Goal: Information Seeking & Learning: Learn about a topic

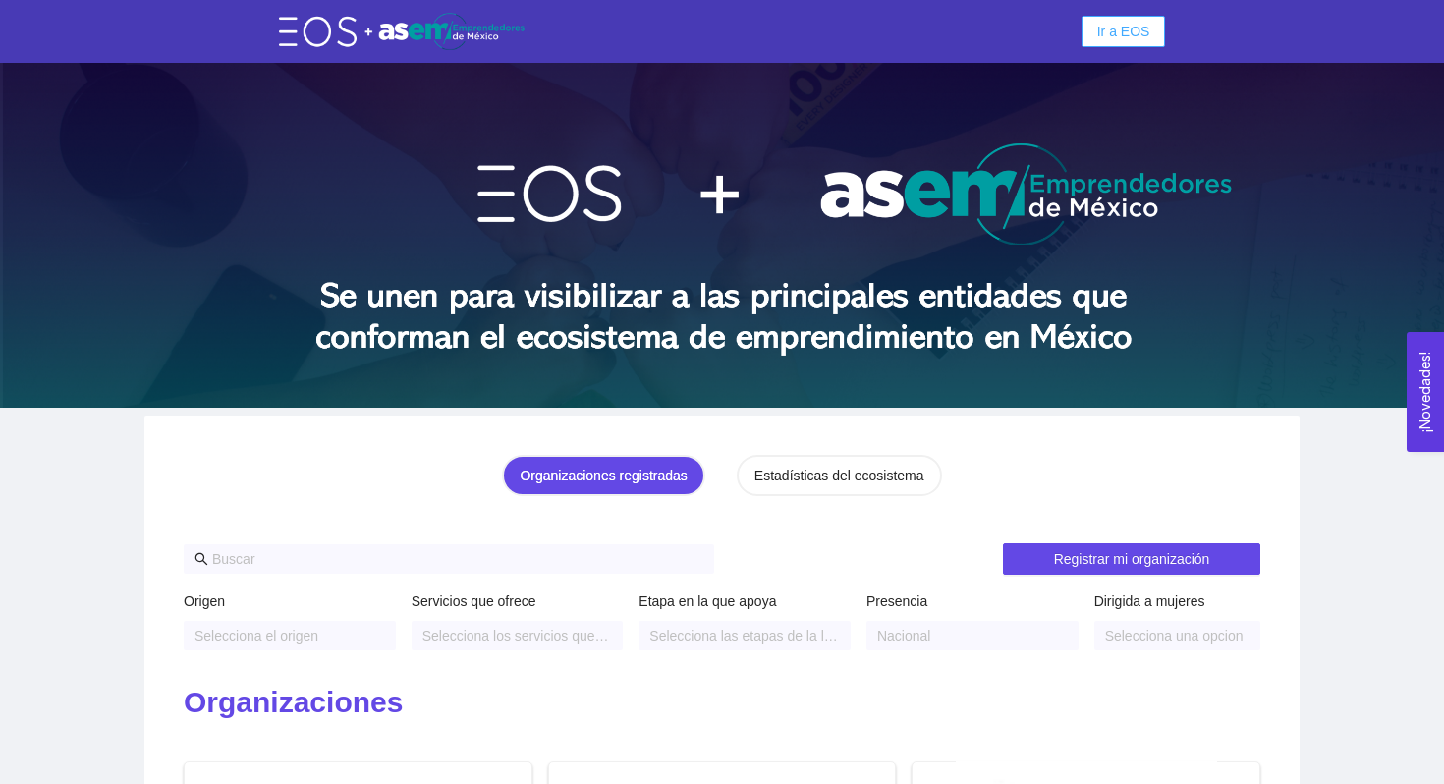
click at [1138, 32] on span "Ir a EOS" at bounding box center [1123, 32] width 53 height 22
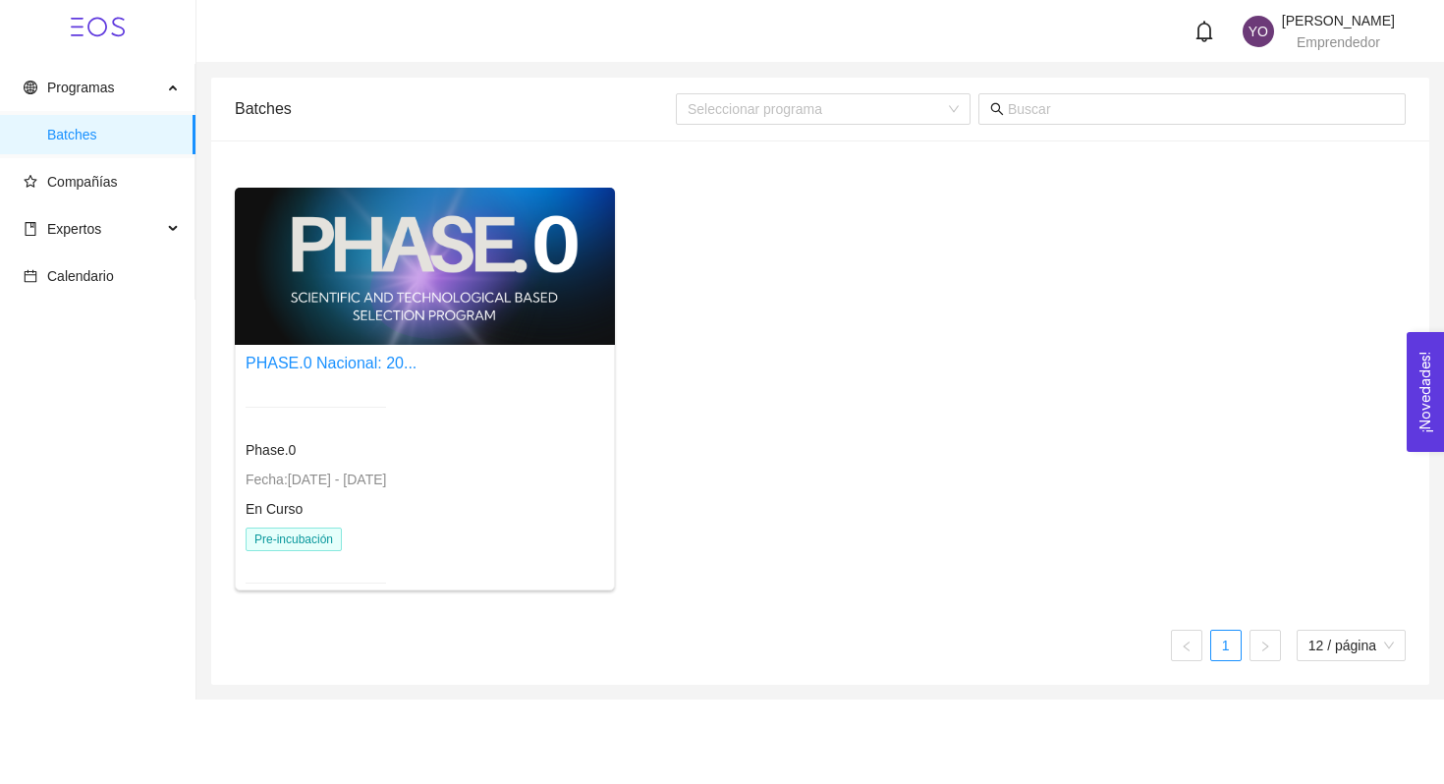
click at [371, 372] on div "PHASE.0 Nacional: 20..." at bounding box center [331, 363] width 171 height 25
click at [366, 363] on link "PHASE.0 Nacional: 20..." at bounding box center [331, 363] width 171 height 17
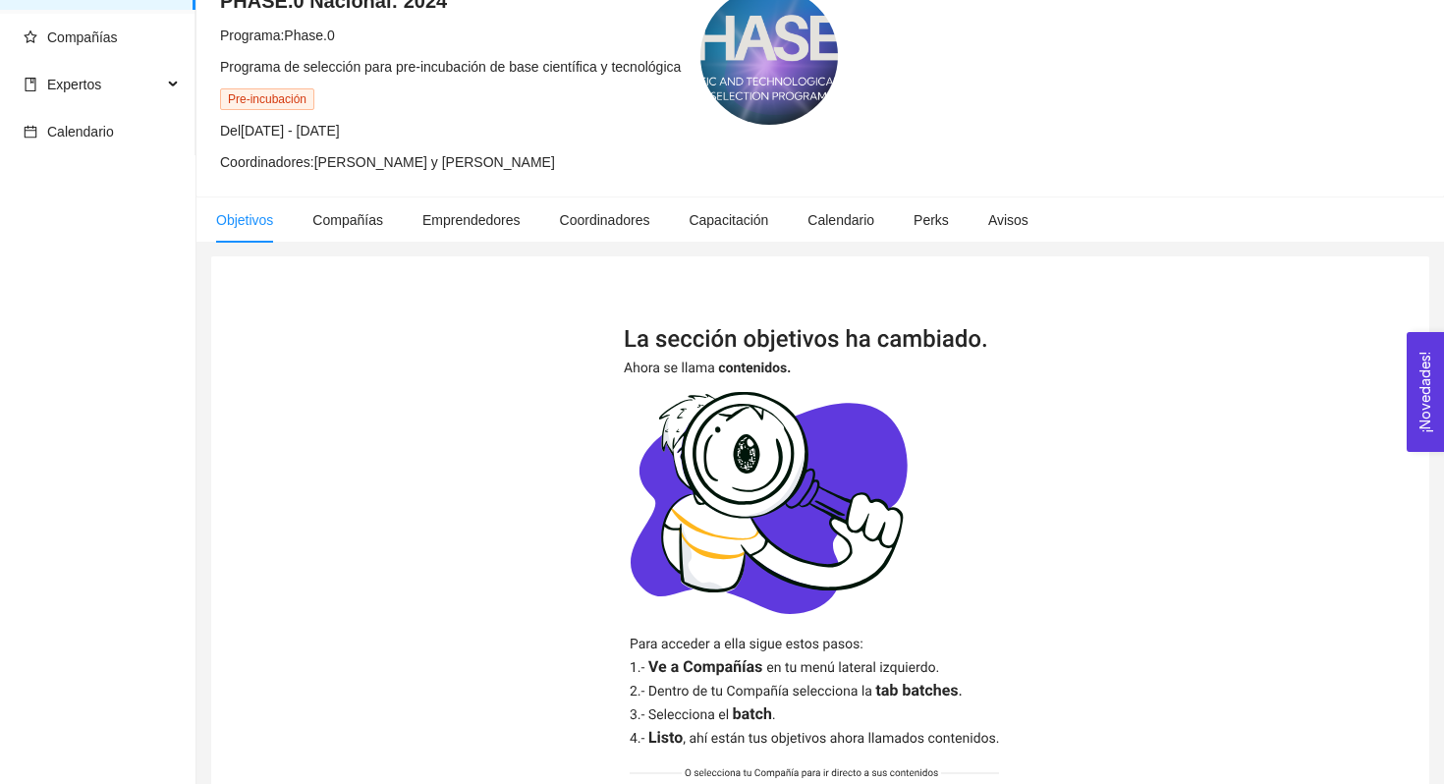
scroll to position [99, 0]
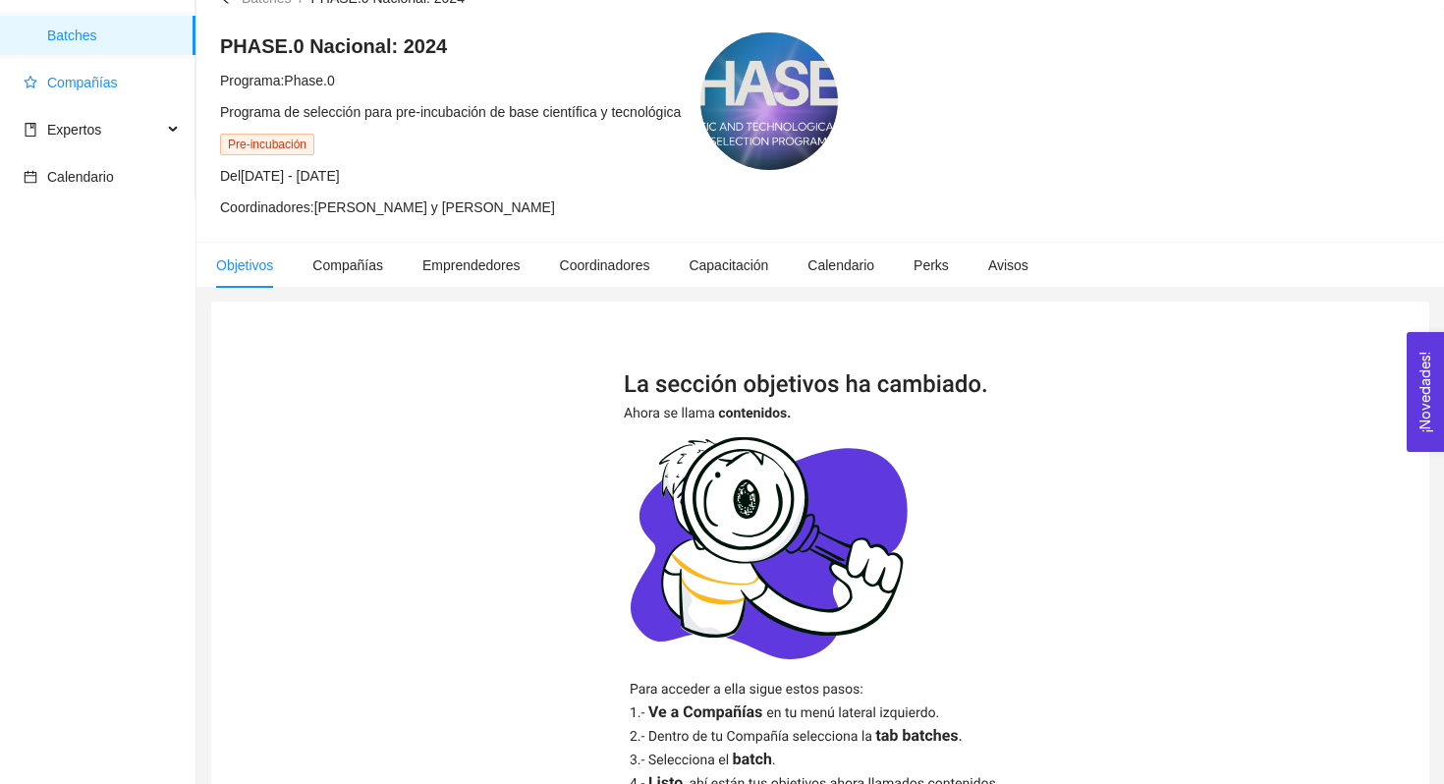
click at [47, 79] on span "Compañías" at bounding box center [82, 83] width 71 height 16
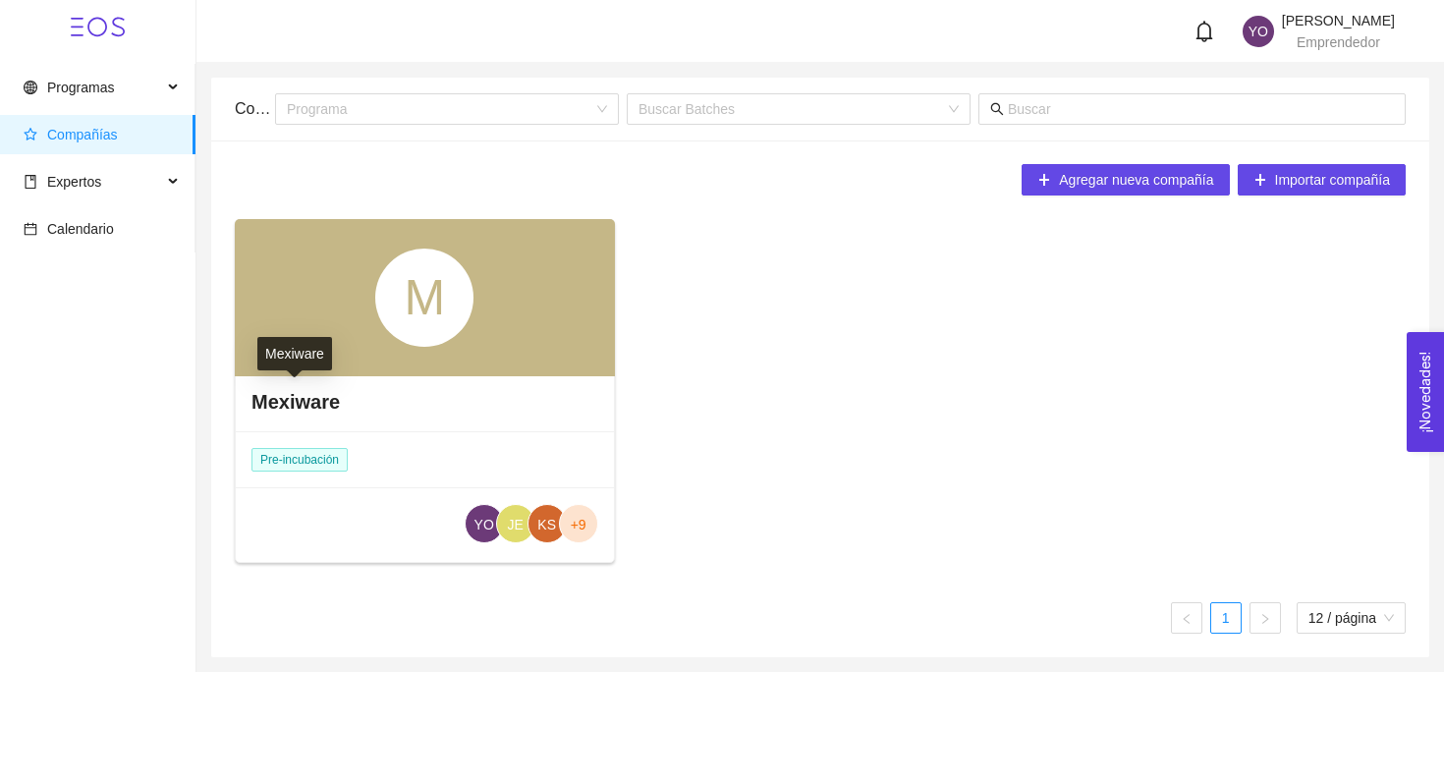
click at [309, 414] on h4 "Mexiware" at bounding box center [295, 402] width 88 height 28
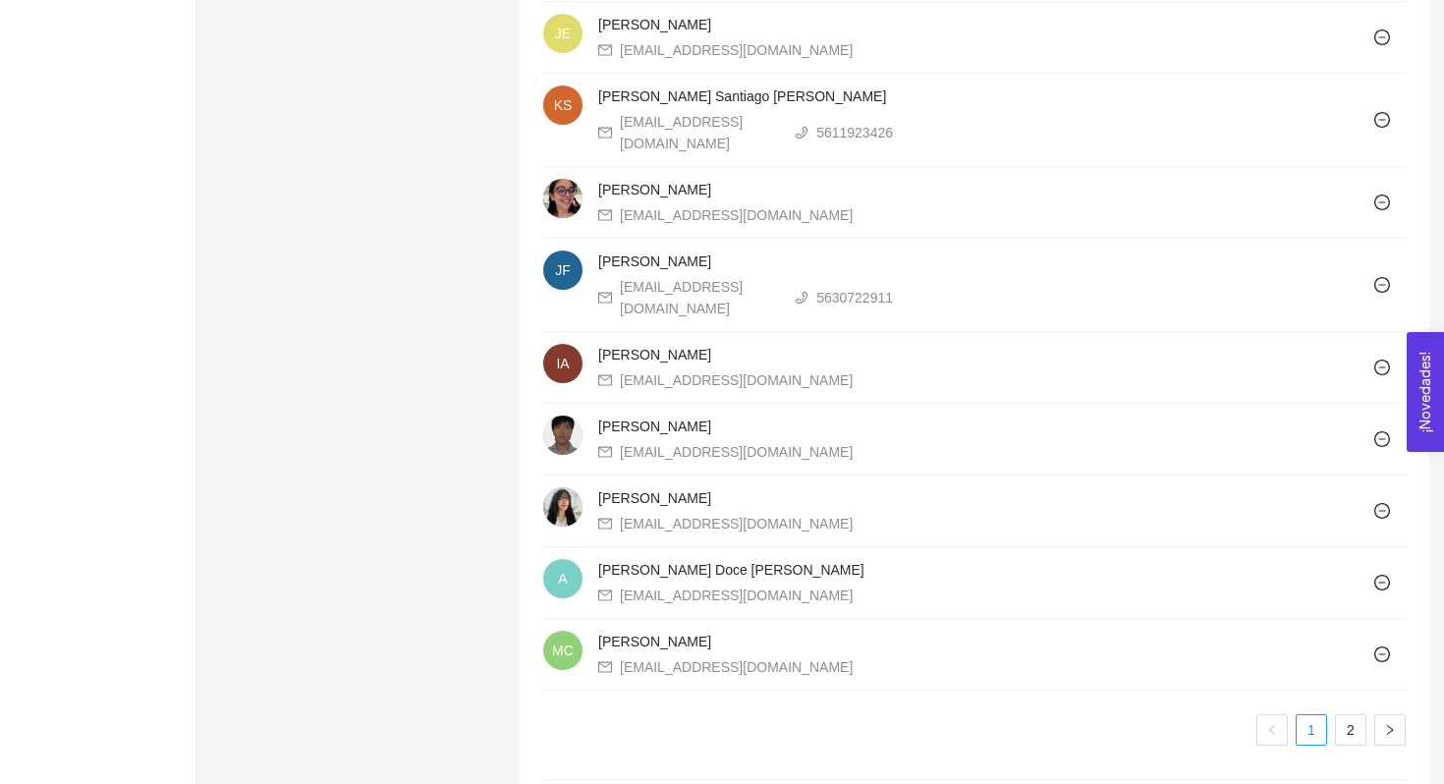
scroll to position [1913, 0]
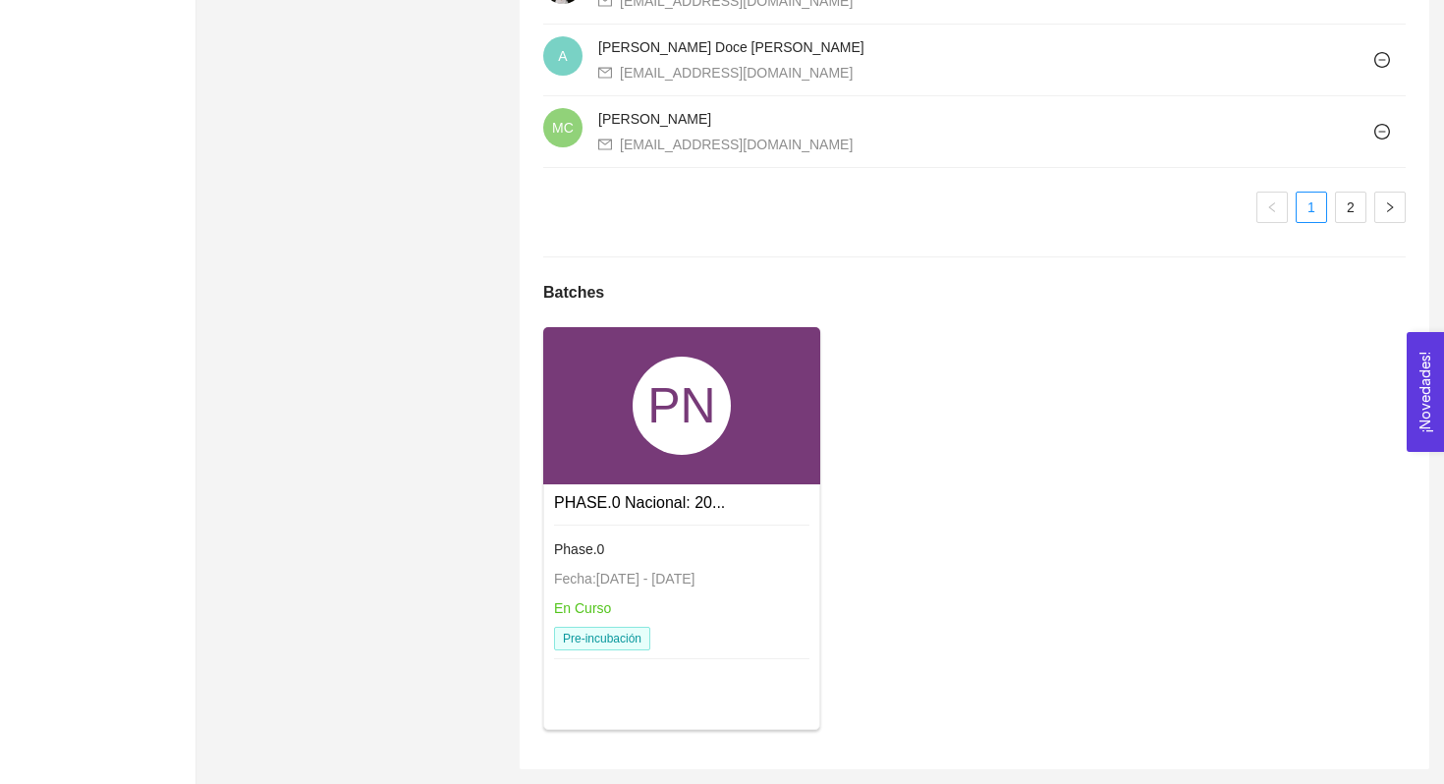
click at [602, 514] on div "PHASE.0 Nacional: 20..." at bounding box center [639, 502] width 171 height 25
click at [619, 509] on link "PHASE.0 Nacional: 20..." at bounding box center [639, 502] width 171 height 17
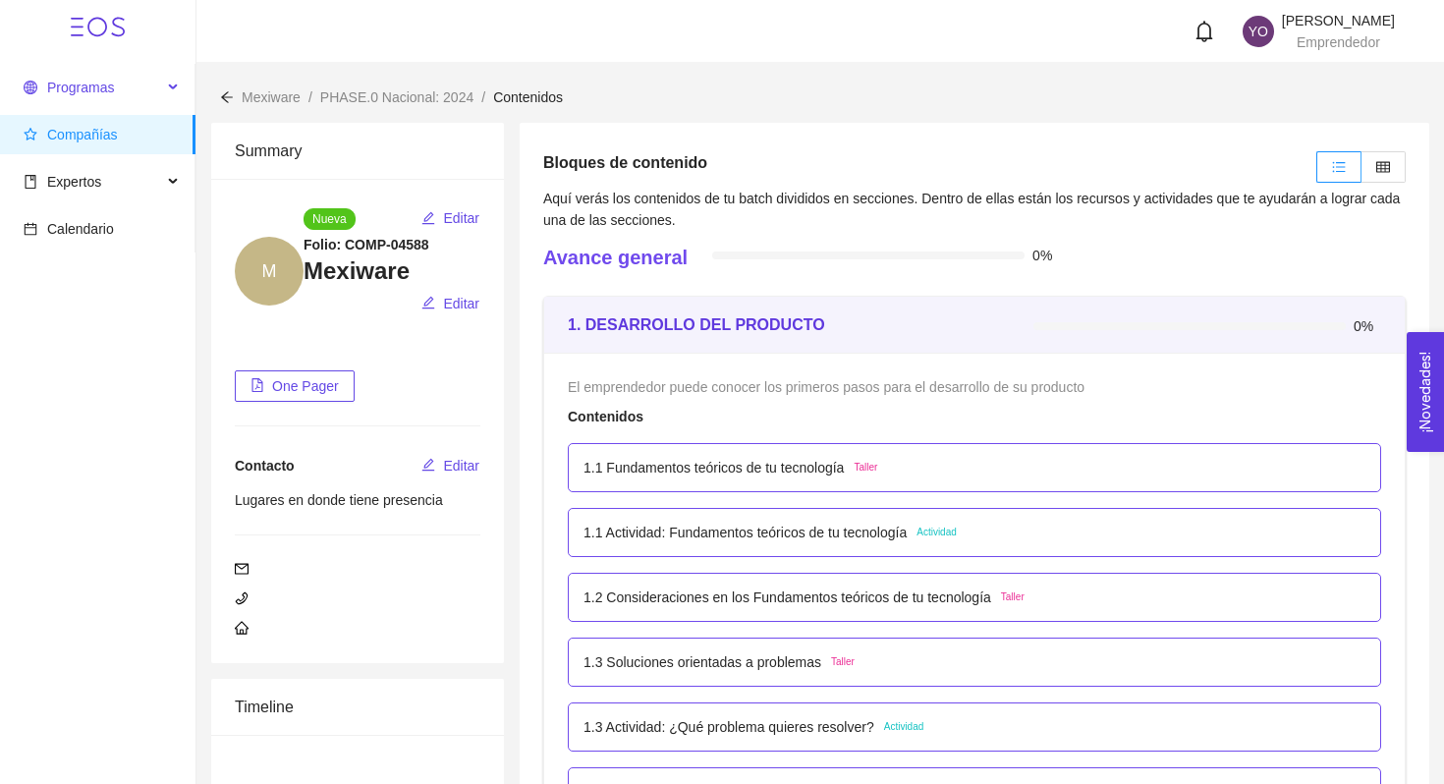
click at [76, 93] on span "Programas" at bounding box center [80, 88] width 67 height 16
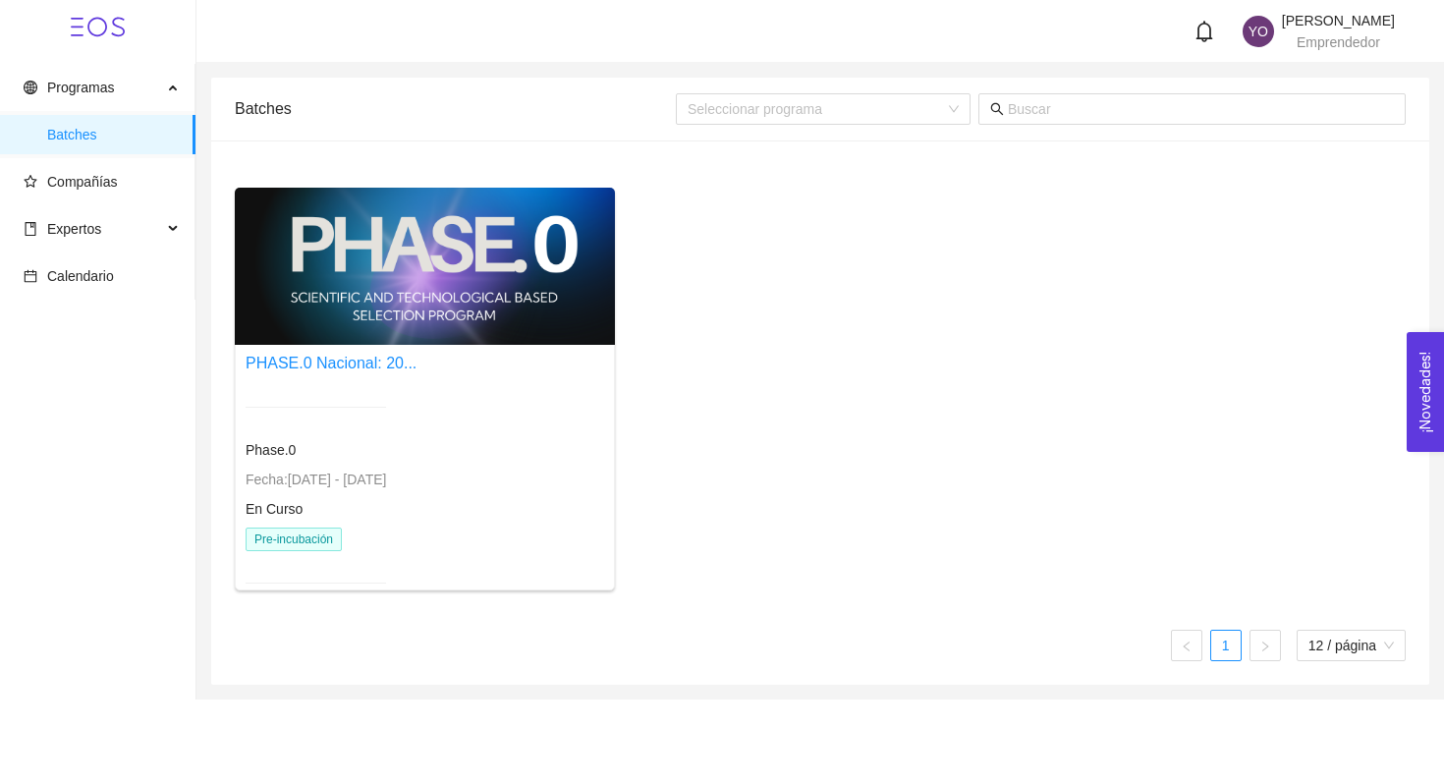
click at [337, 388] on div at bounding box center [316, 407] width 140 height 48
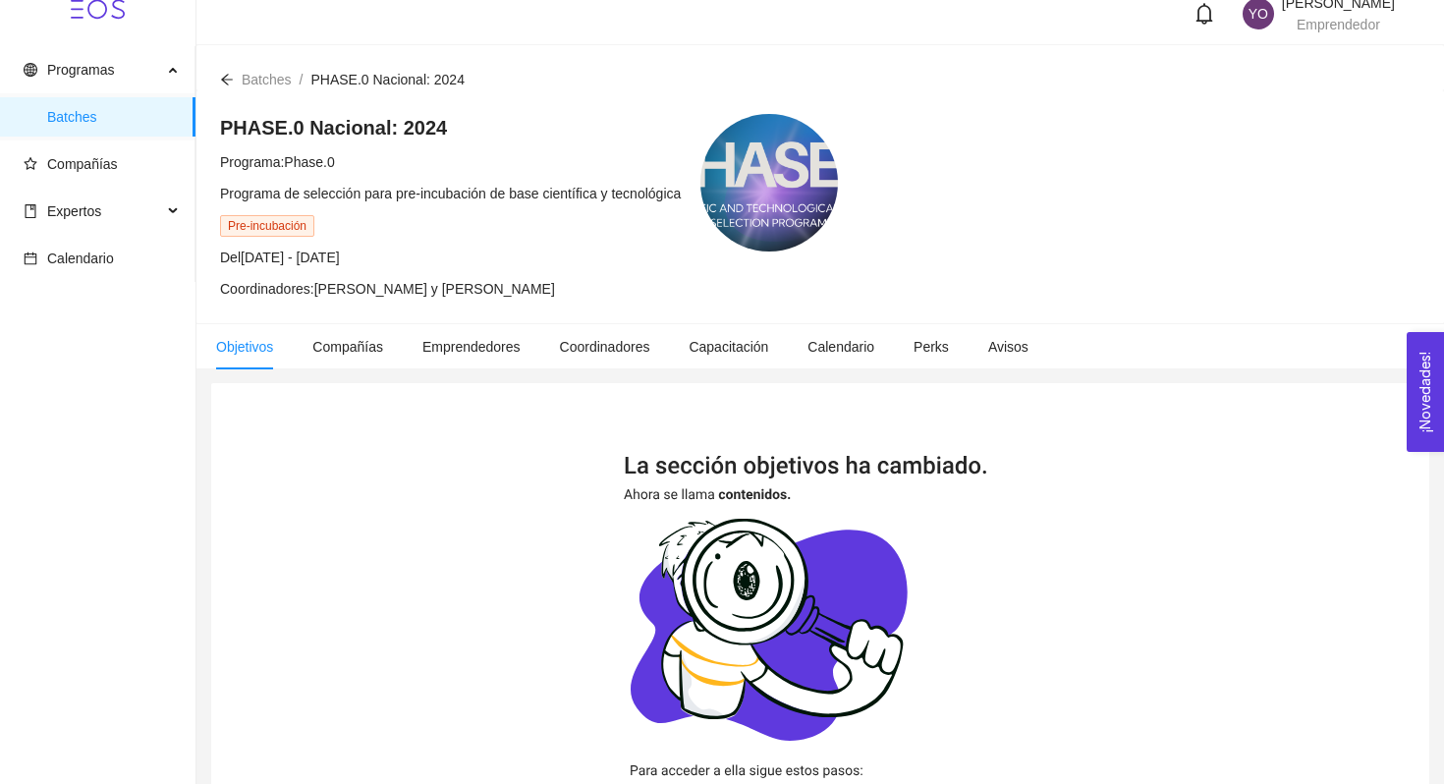
scroll to position [20, 0]
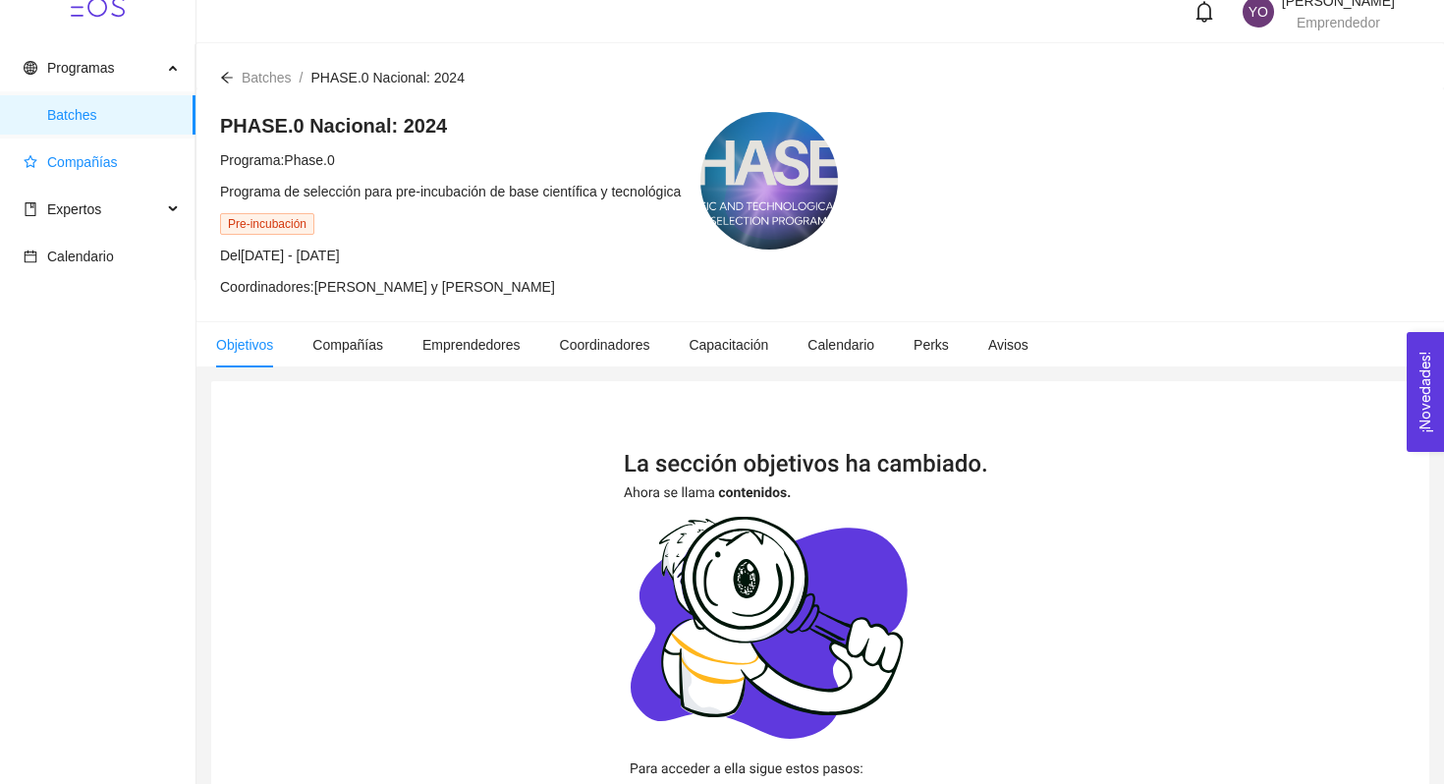
click at [25, 148] on span "Compañías" at bounding box center [102, 161] width 156 height 39
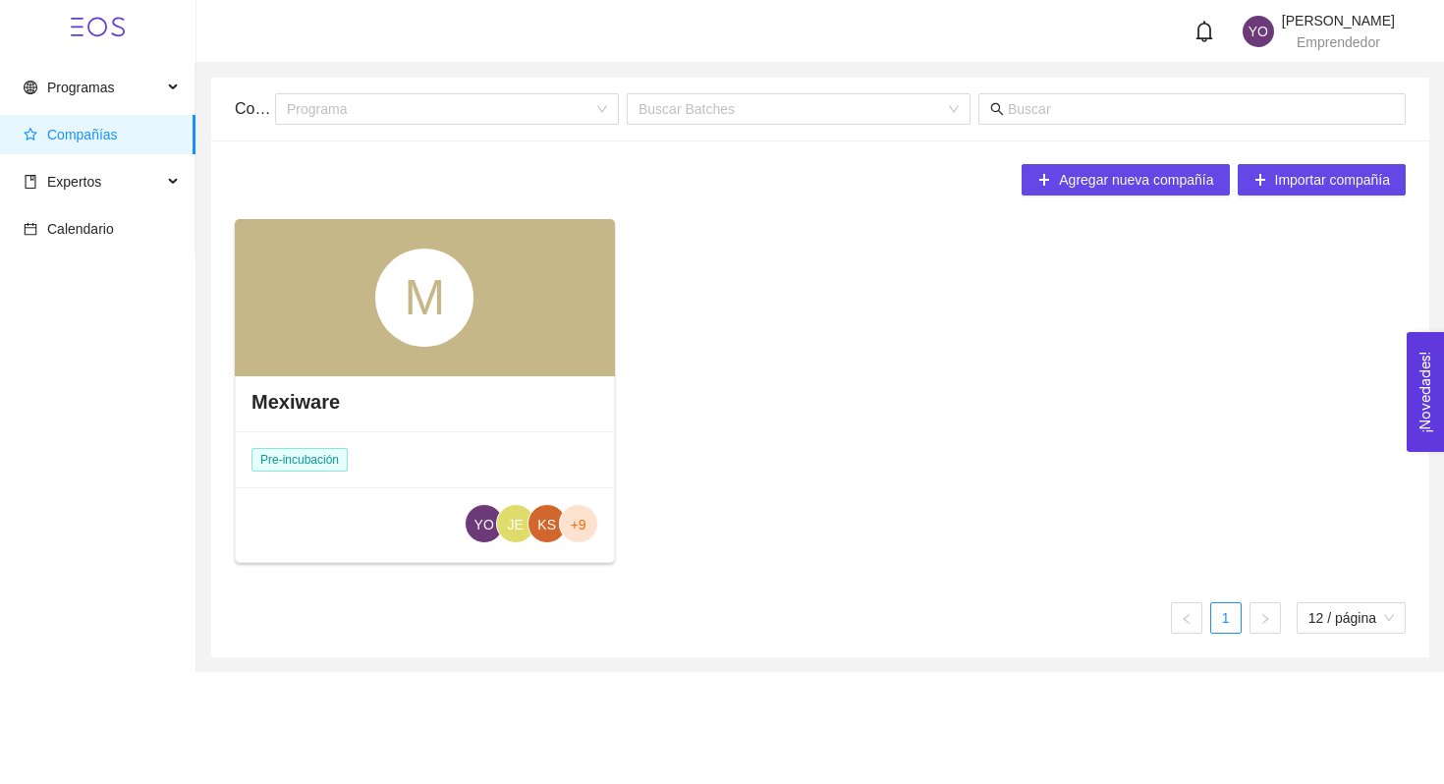
click at [331, 301] on div "M" at bounding box center [425, 297] width 380 height 157
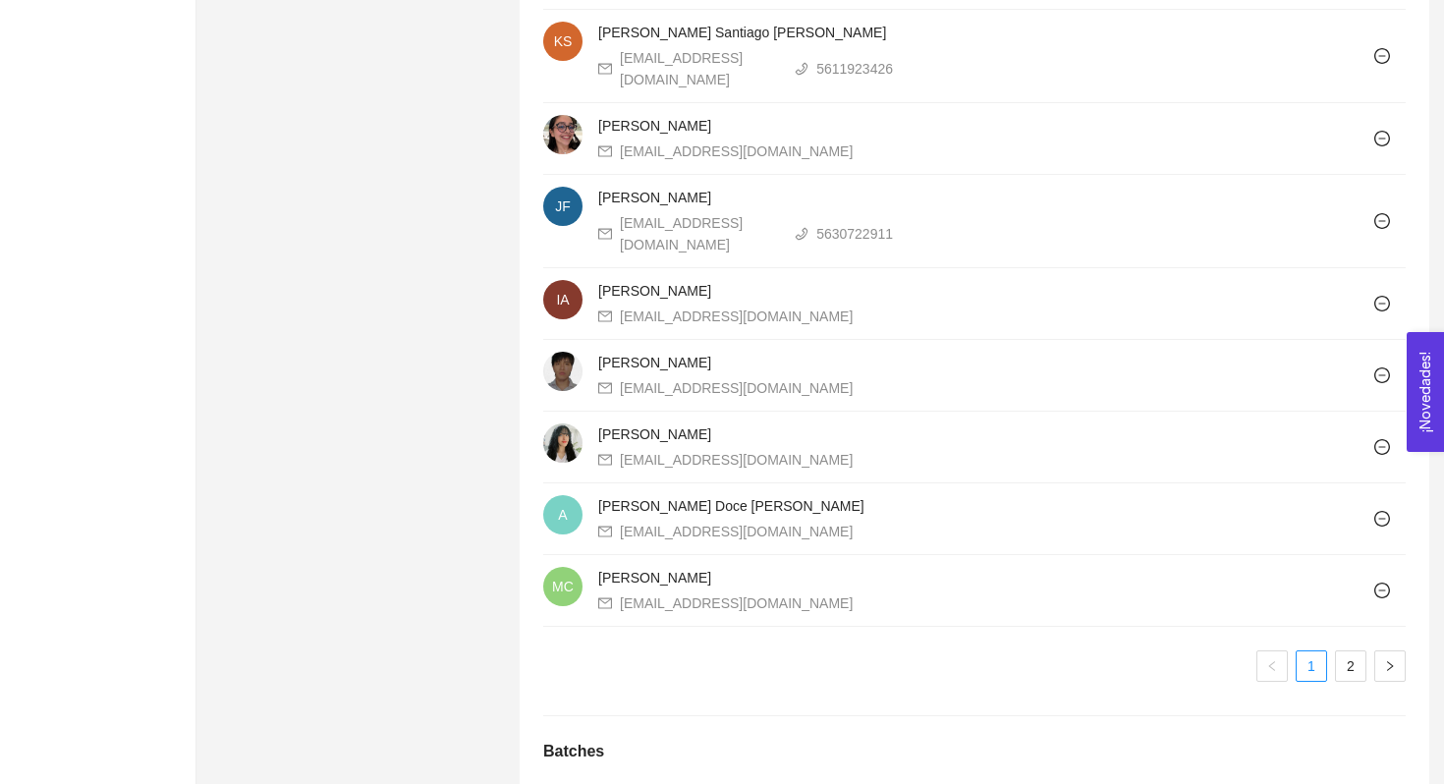
scroll to position [1451, 0]
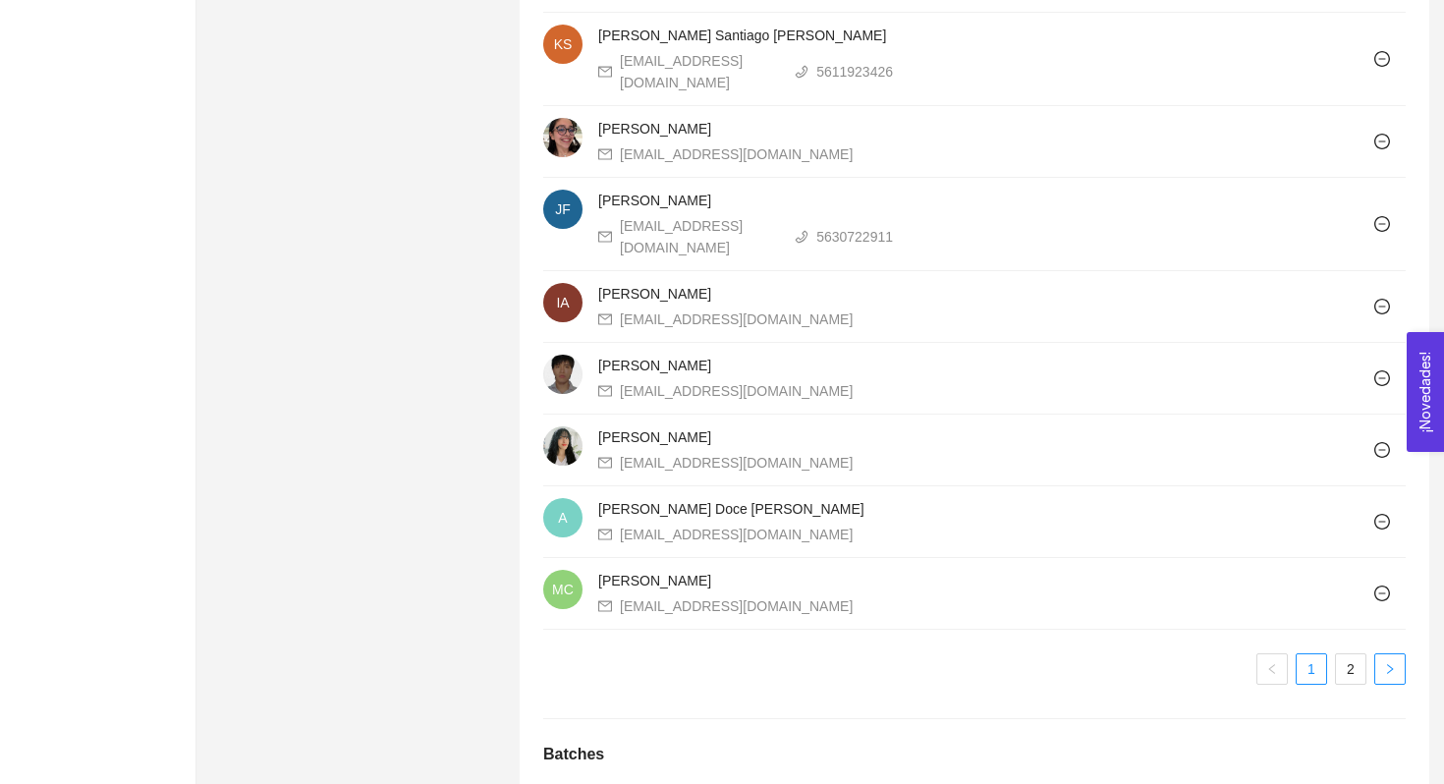
click at [1387, 680] on button "button" at bounding box center [1389, 668] width 31 height 31
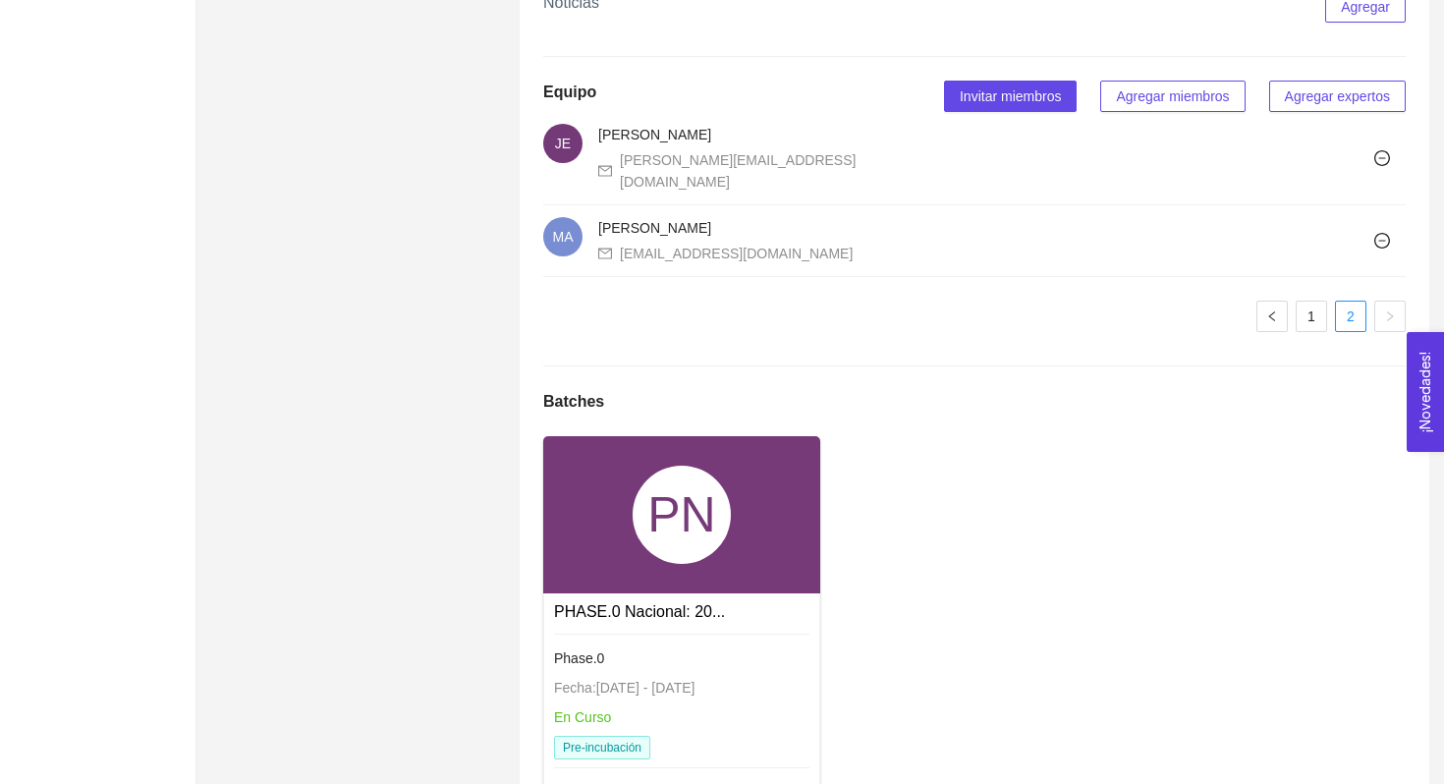
scroll to position [1197, 0]
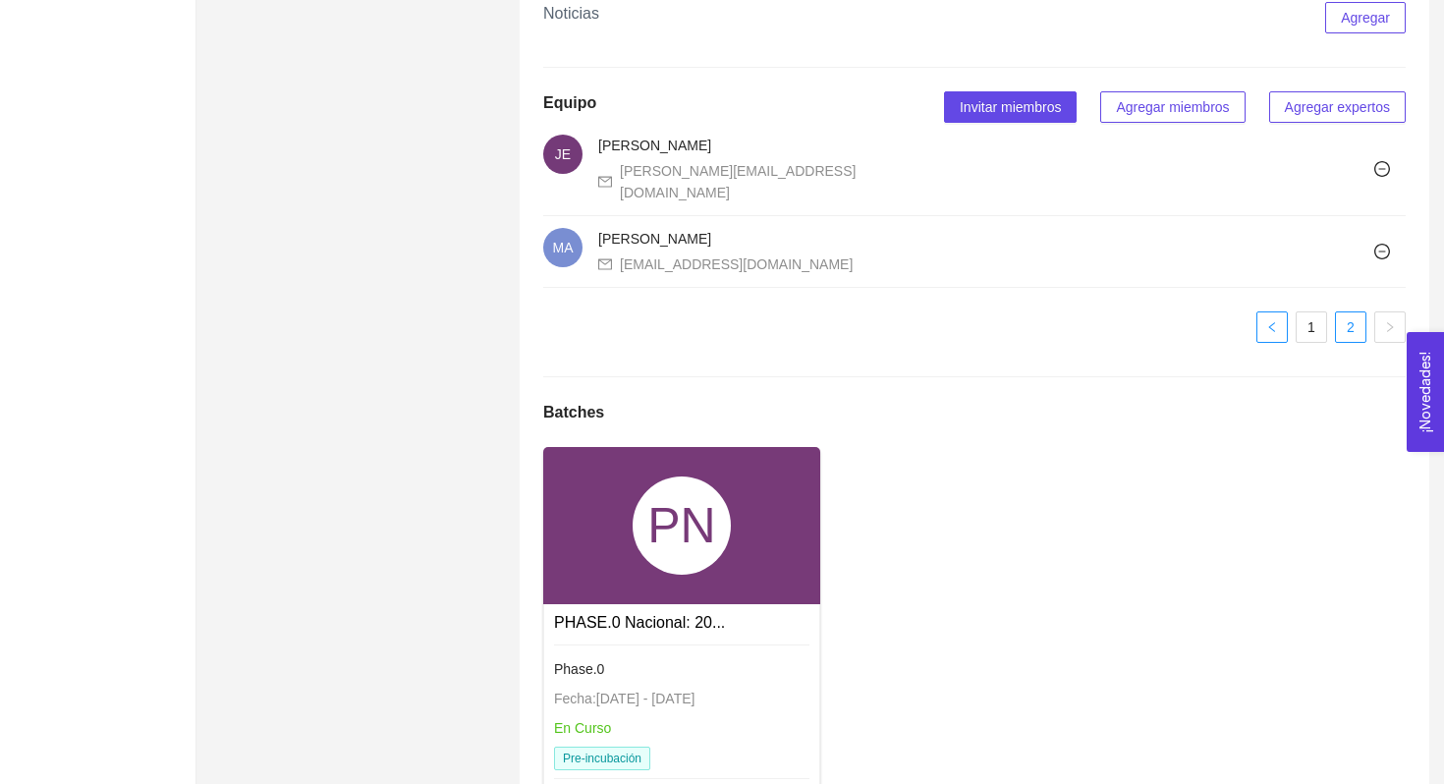
click at [1275, 343] on button "button" at bounding box center [1271, 326] width 31 height 31
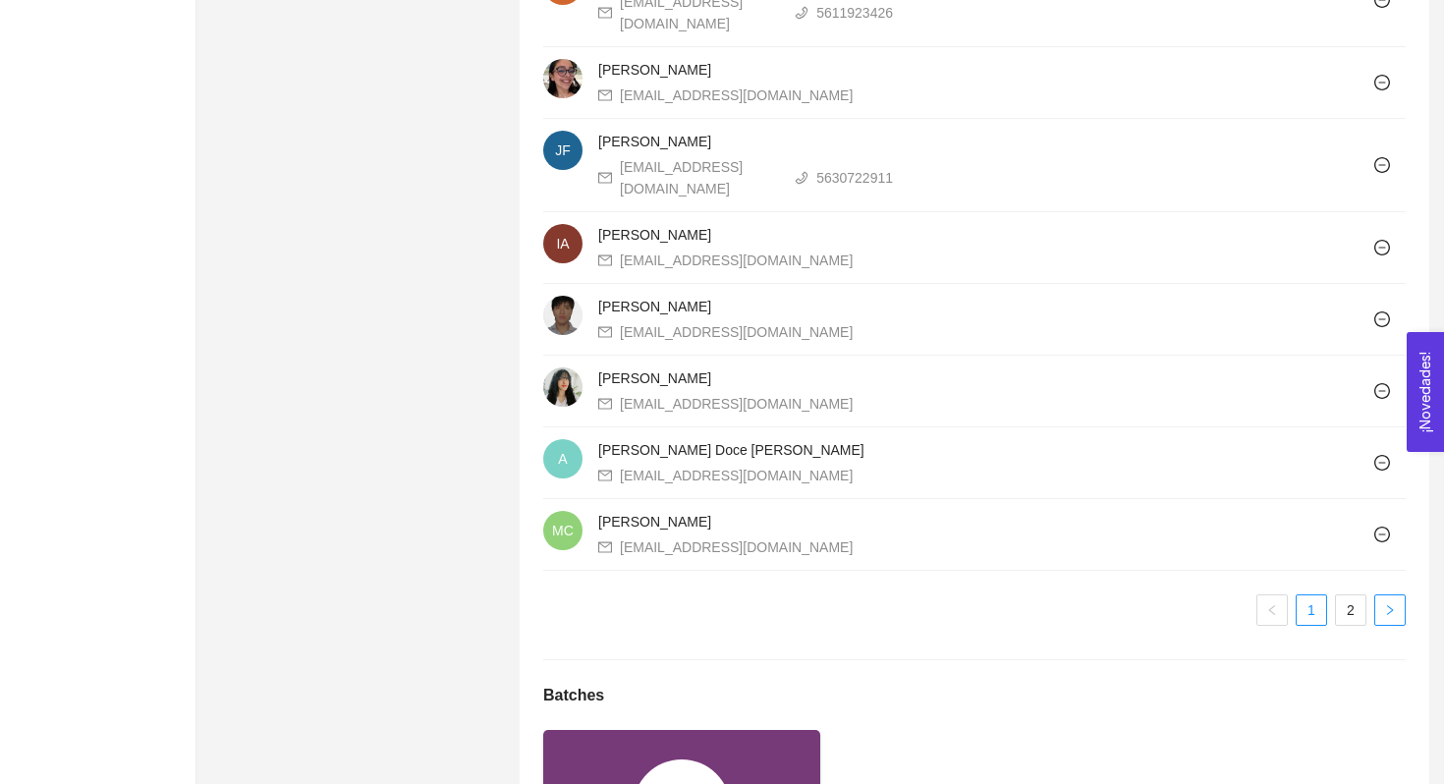
click at [1382, 608] on button "button" at bounding box center [1389, 609] width 31 height 31
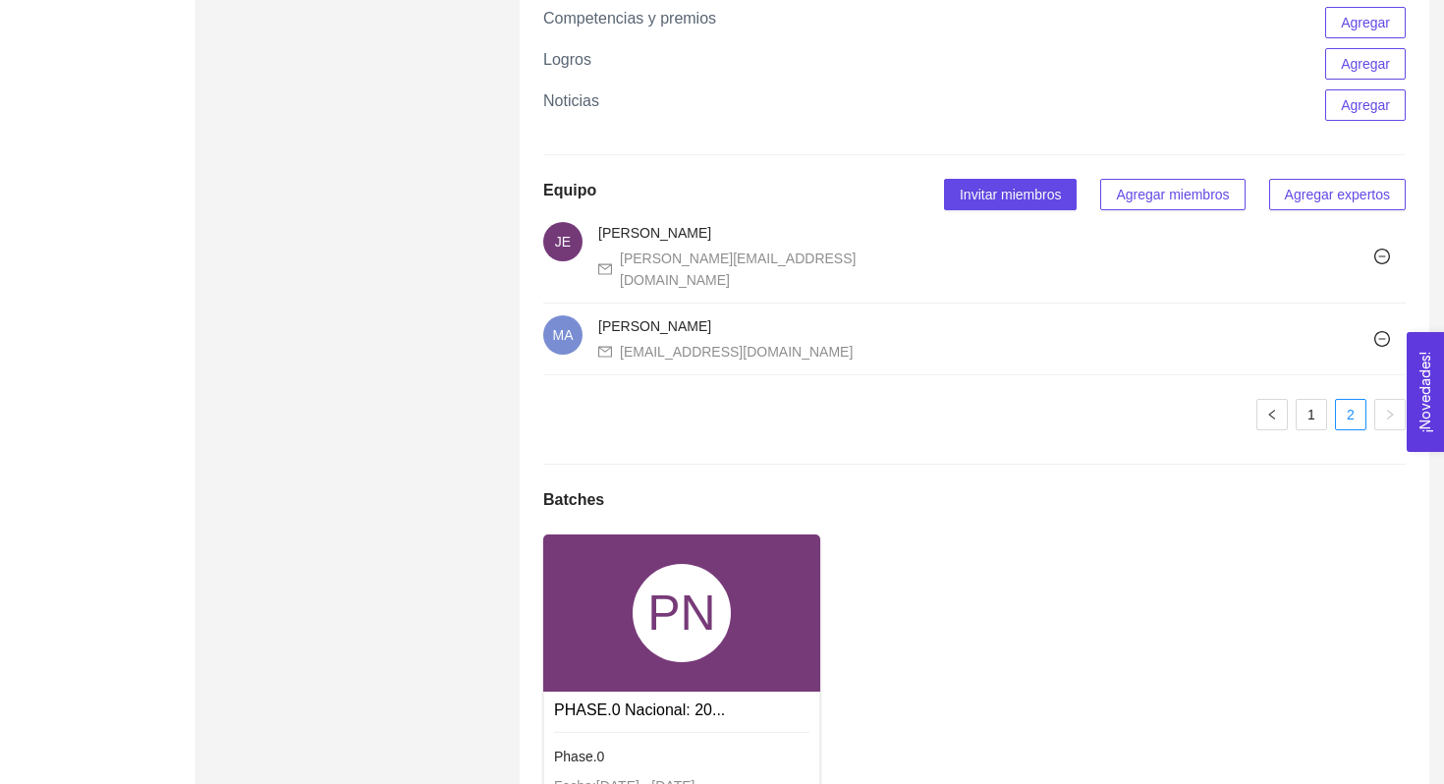
scroll to position [1088, 0]
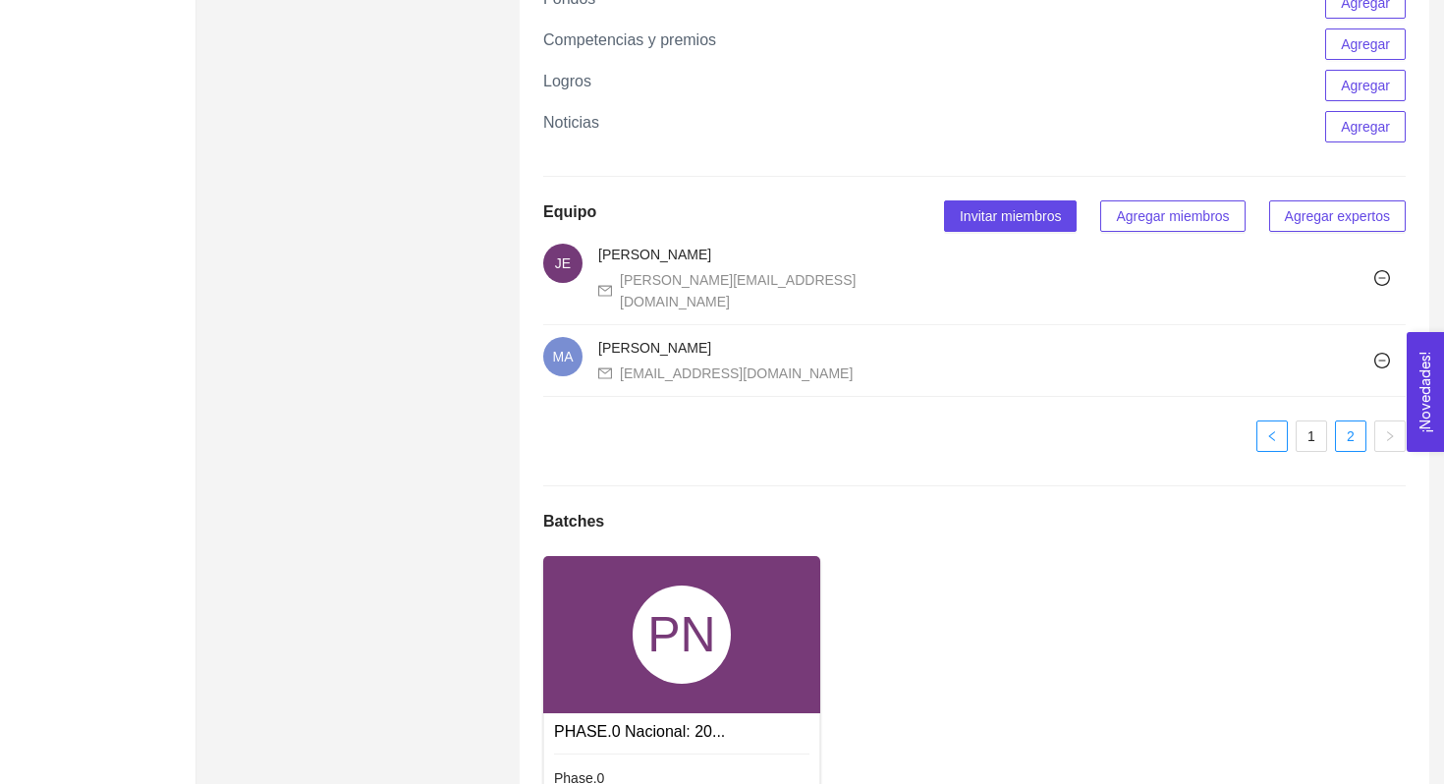
click at [1263, 452] on button "button" at bounding box center [1271, 435] width 31 height 31
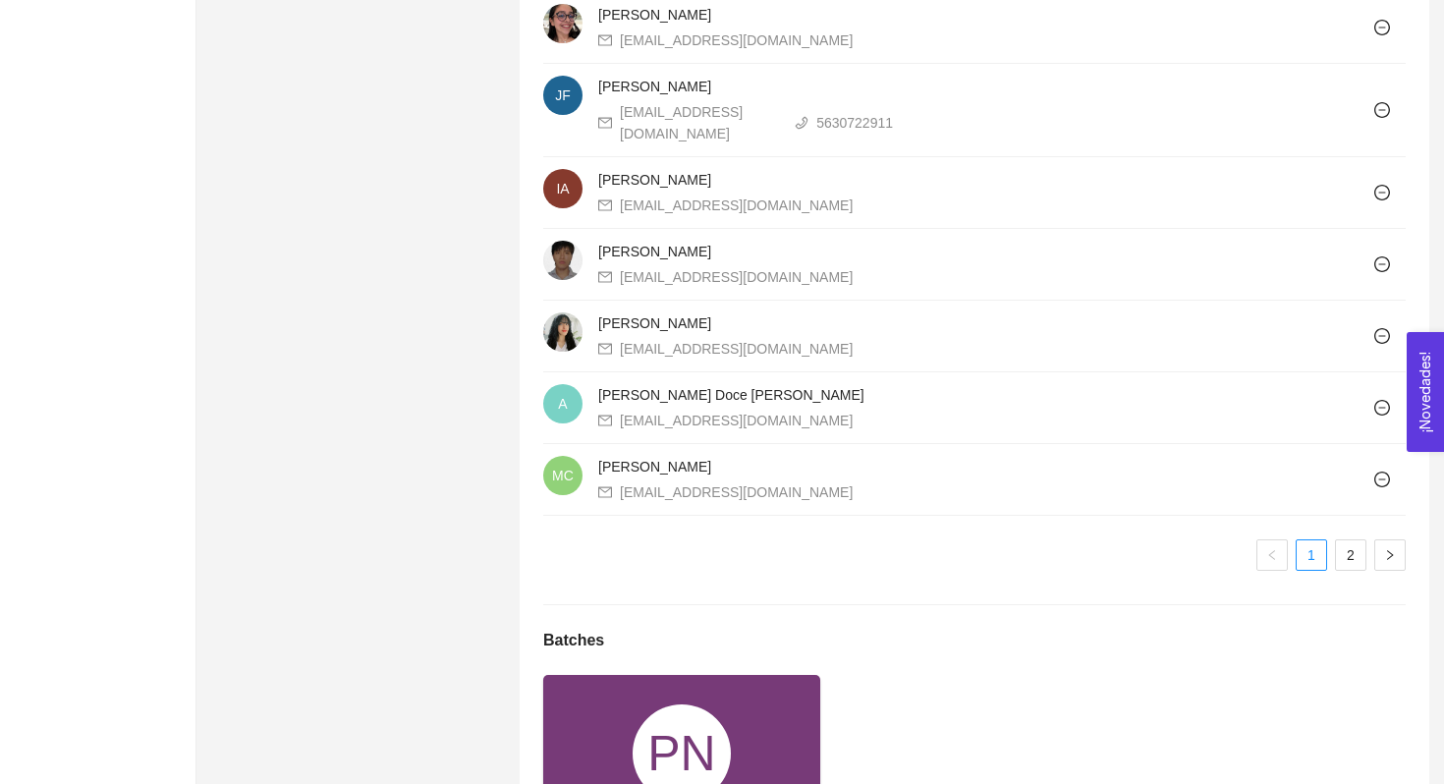
scroll to position [1673, 0]
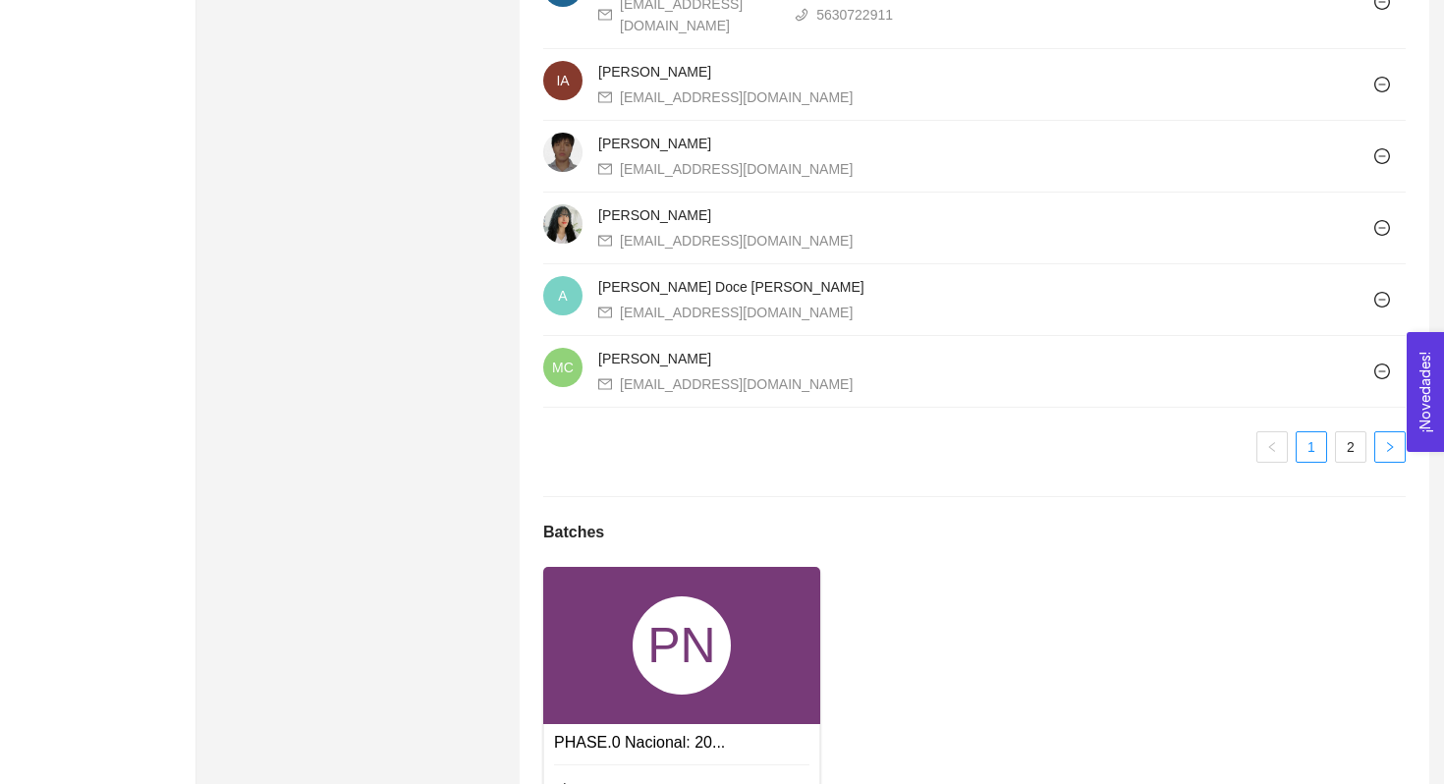
click at [1379, 443] on button "button" at bounding box center [1389, 446] width 31 height 31
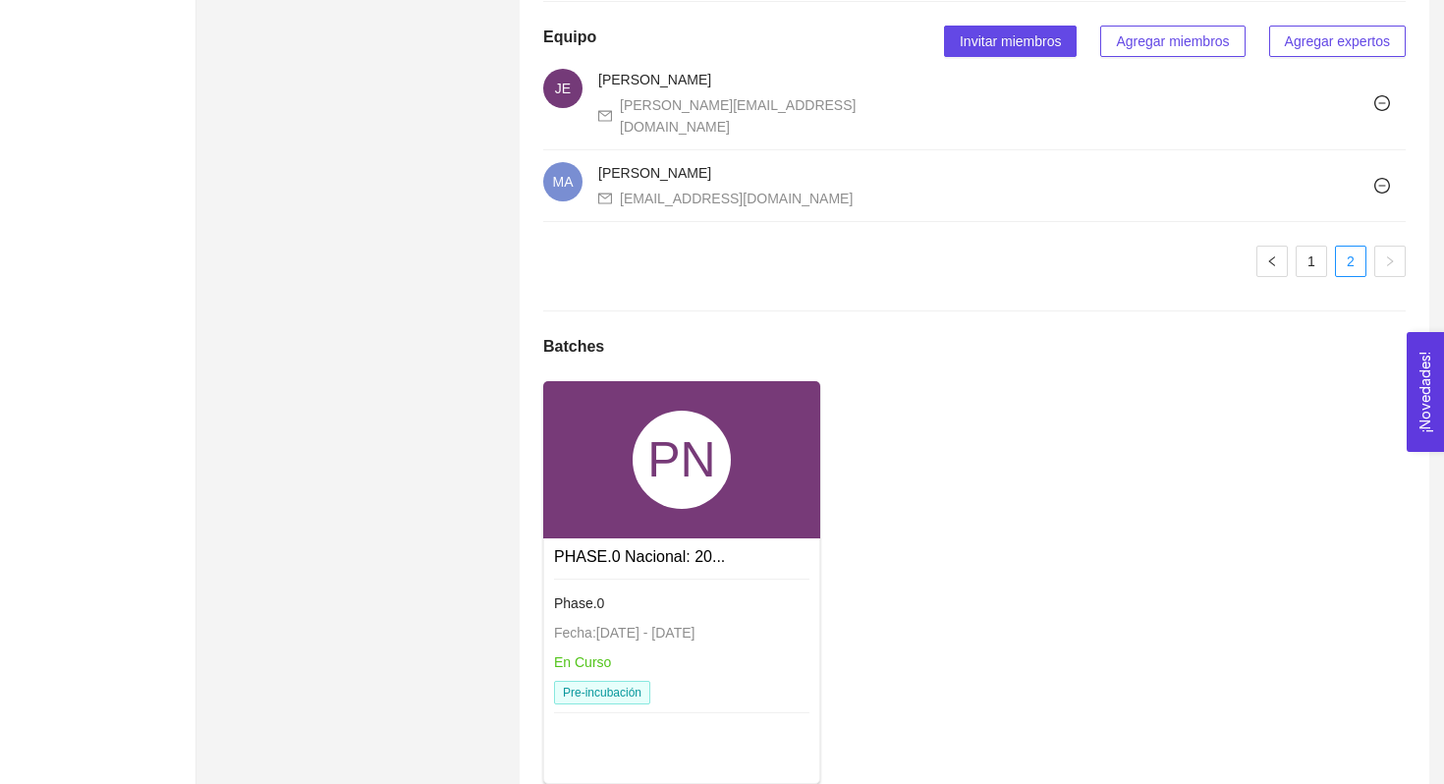
scroll to position [1250, 0]
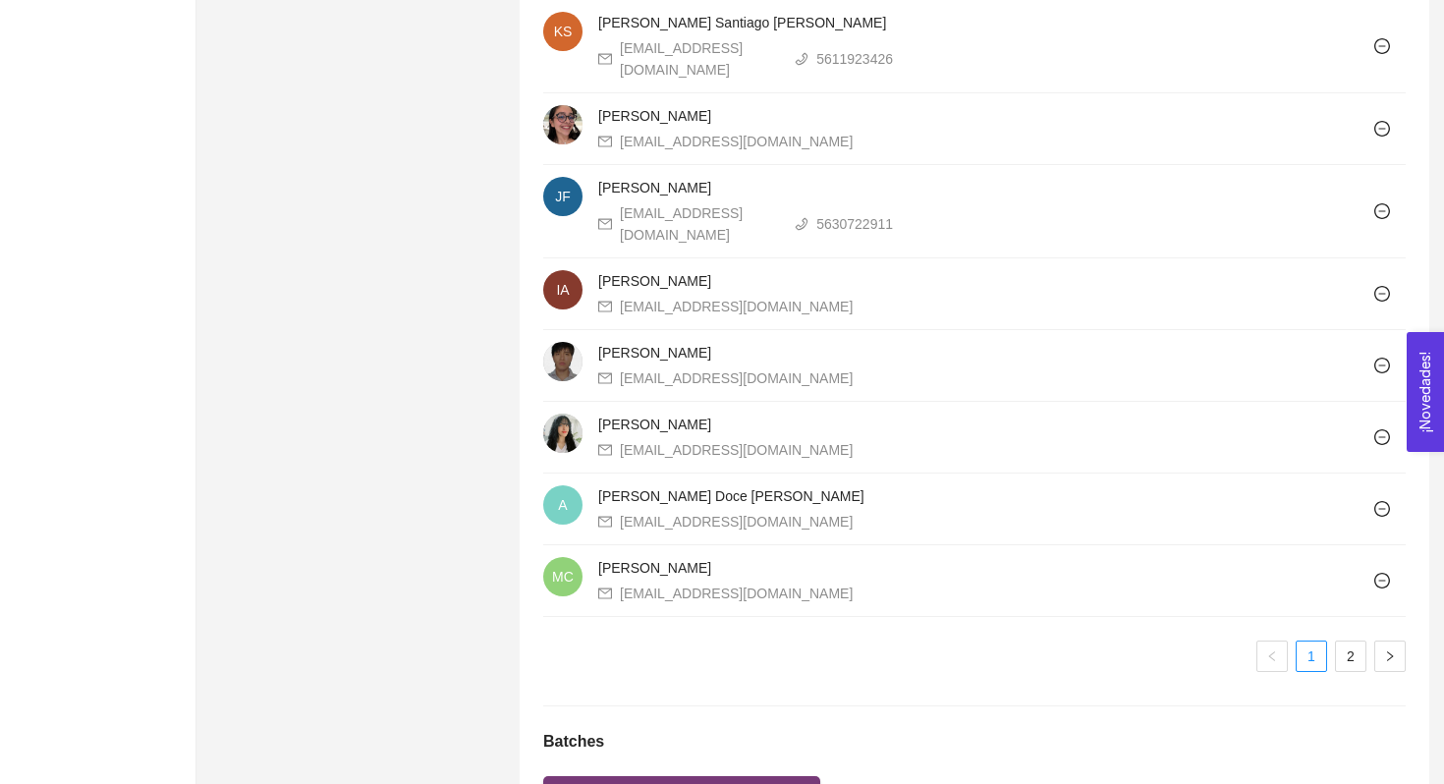
scroll to position [1529, 0]
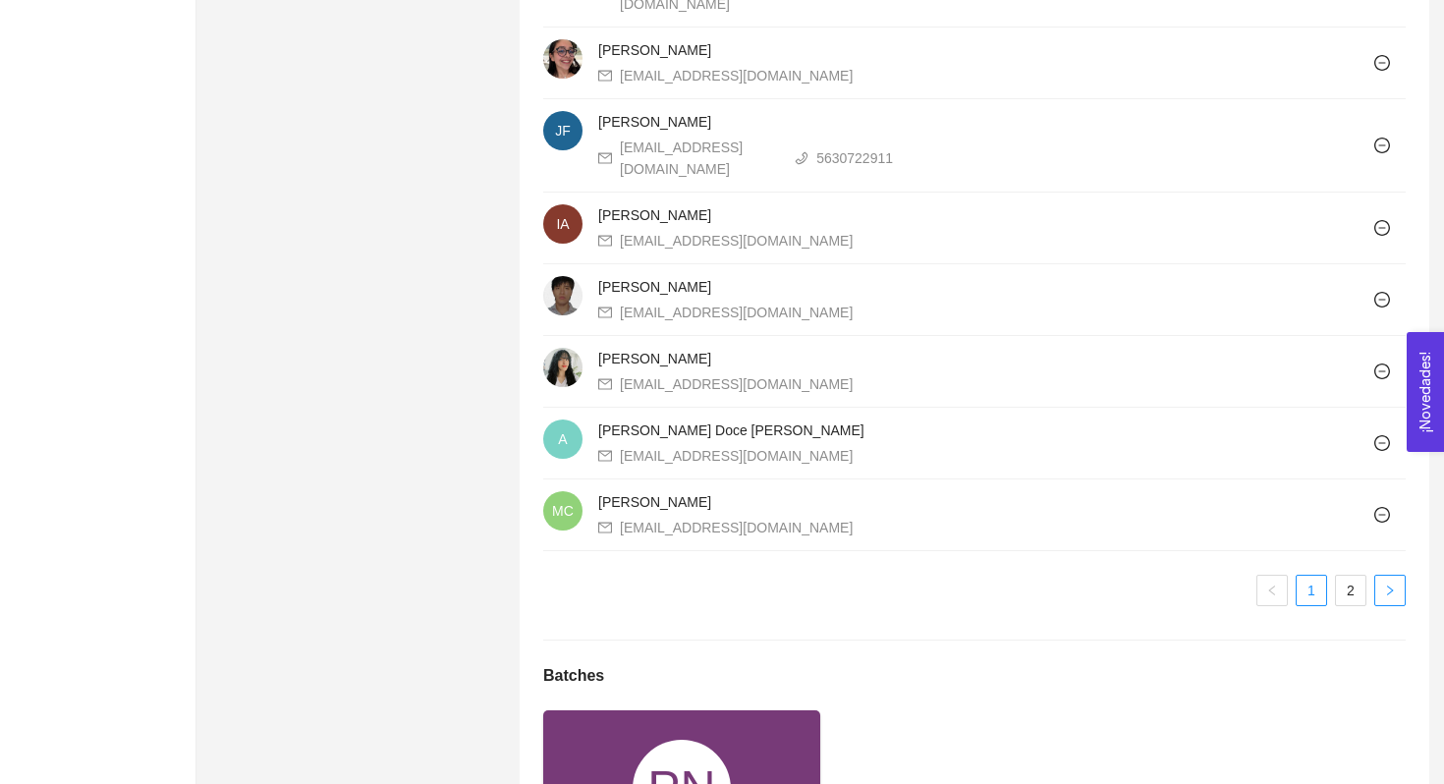
click at [1387, 603] on button "button" at bounding box center [1389, 590] width 31 height 31
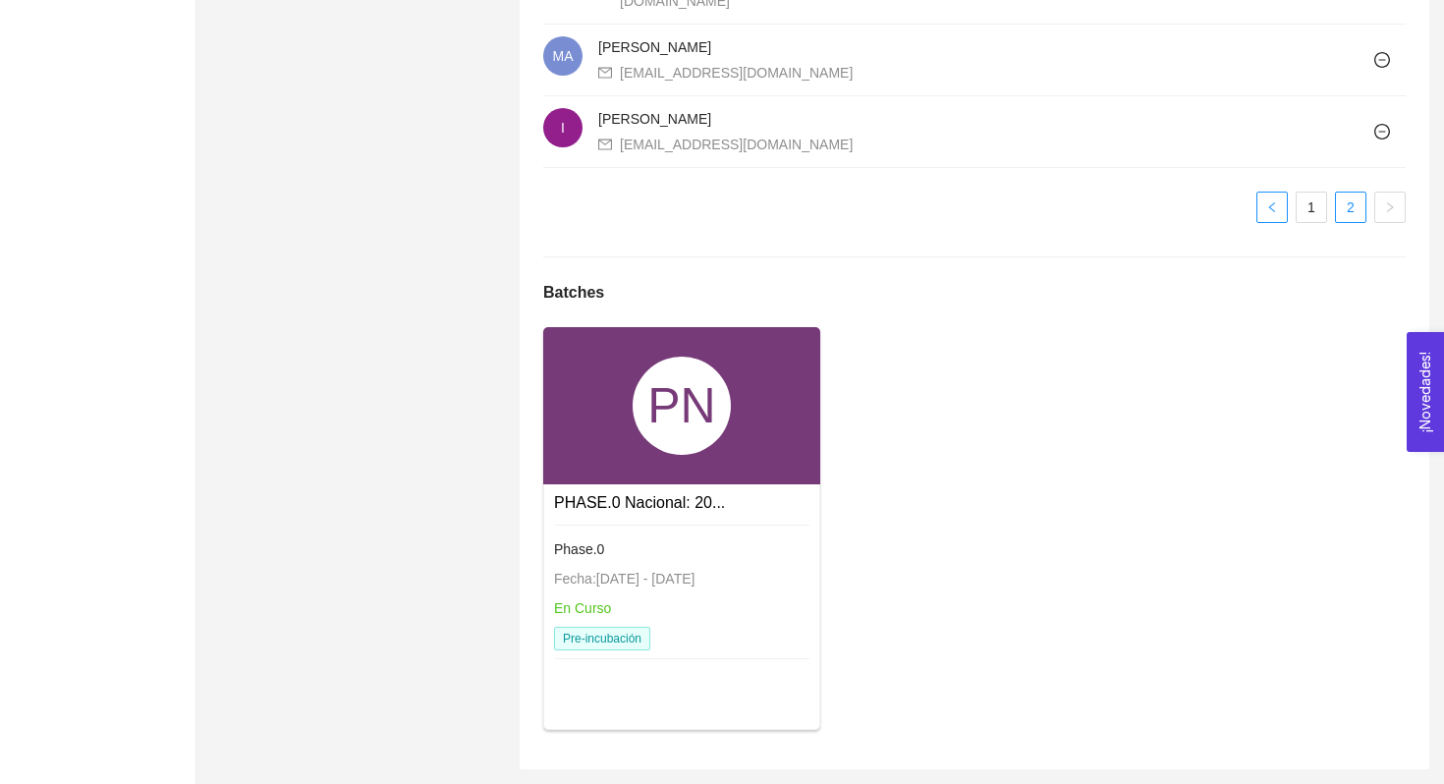
scroll to position [1411, 0]
click at [601, 498] on link "PHASE.0 Nacional: 20..." at bounding box center [639, 502] width 171 height 17
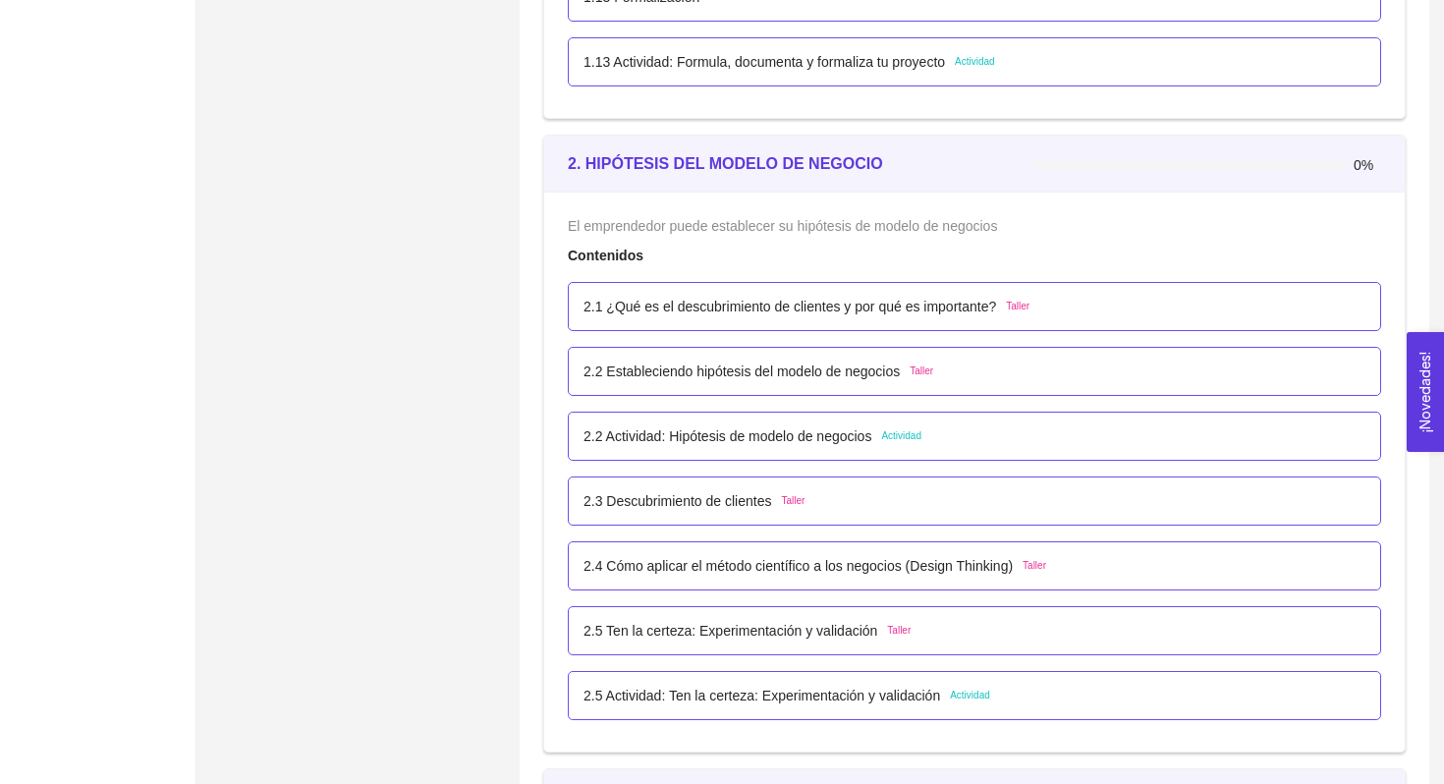
scroll to position [1768, 0]
click at [871, 311] on p "2.1 ¿Qué es el descubrimiento de clientes y por qué es importante?" at bounding box center [789, 306] width 413 height 22
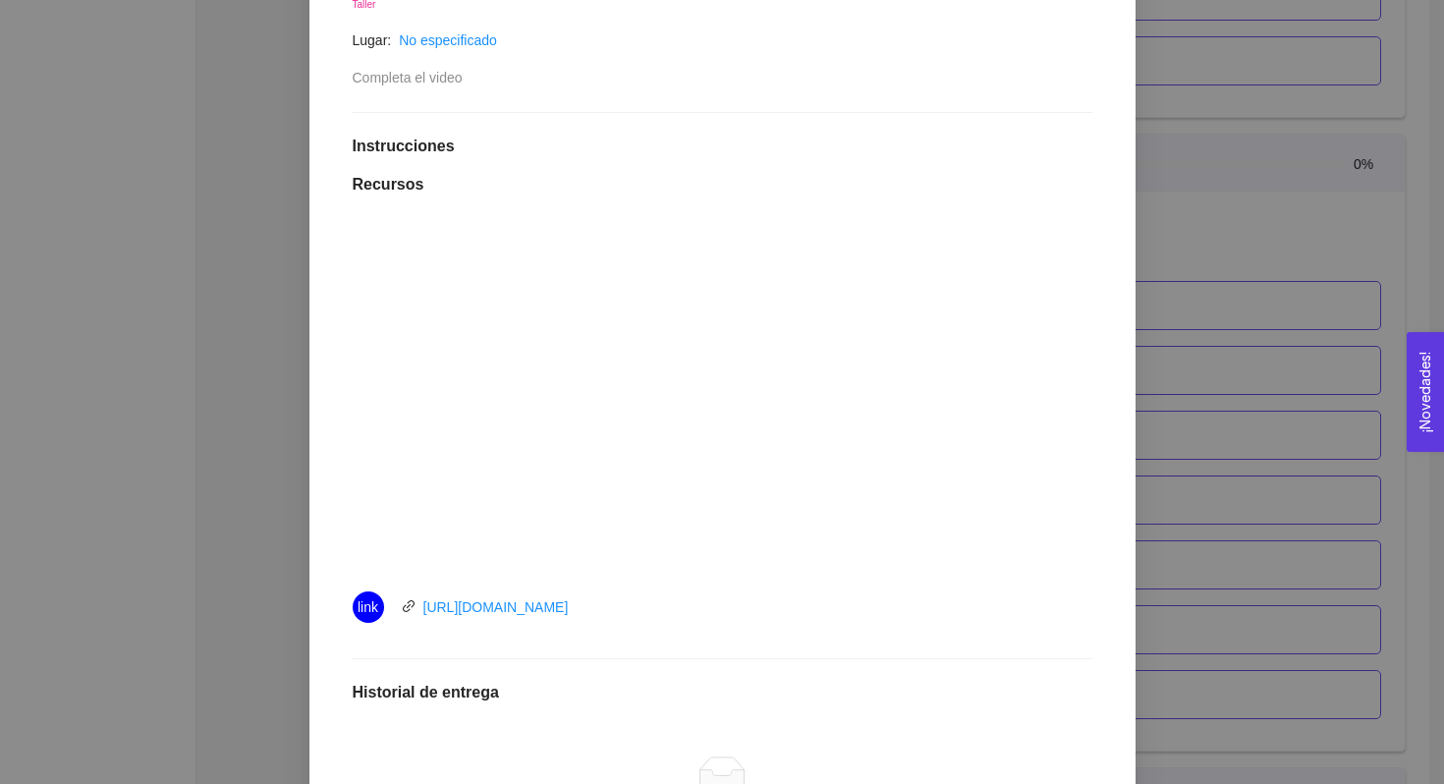
scroll to position [374, 0]
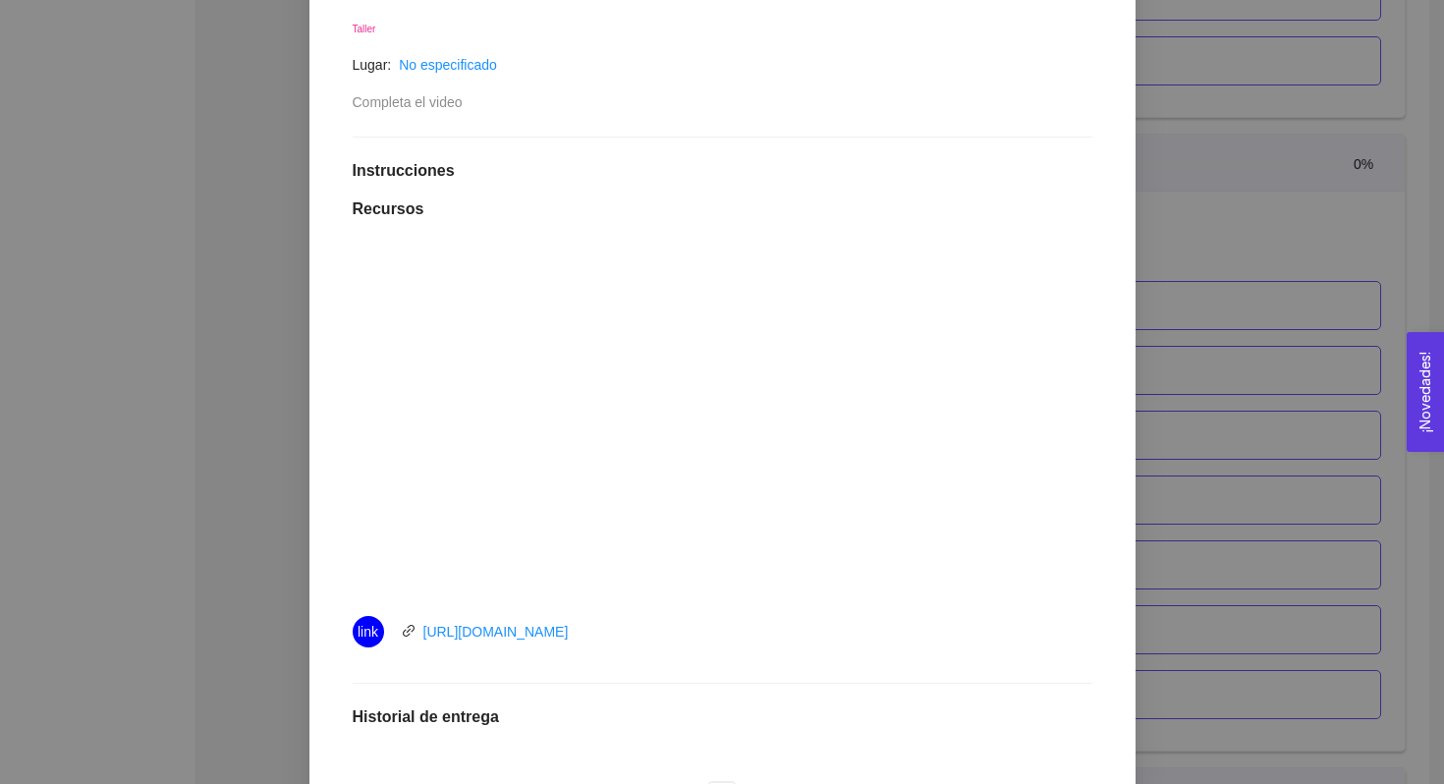
click at [101, 333] on div "2. HIPÓTESIS DEL MODELO DE NEGOCIO El emprendedor puede establecer su hipótesis…" at bounding box center [722, 392] width 1444 height 784
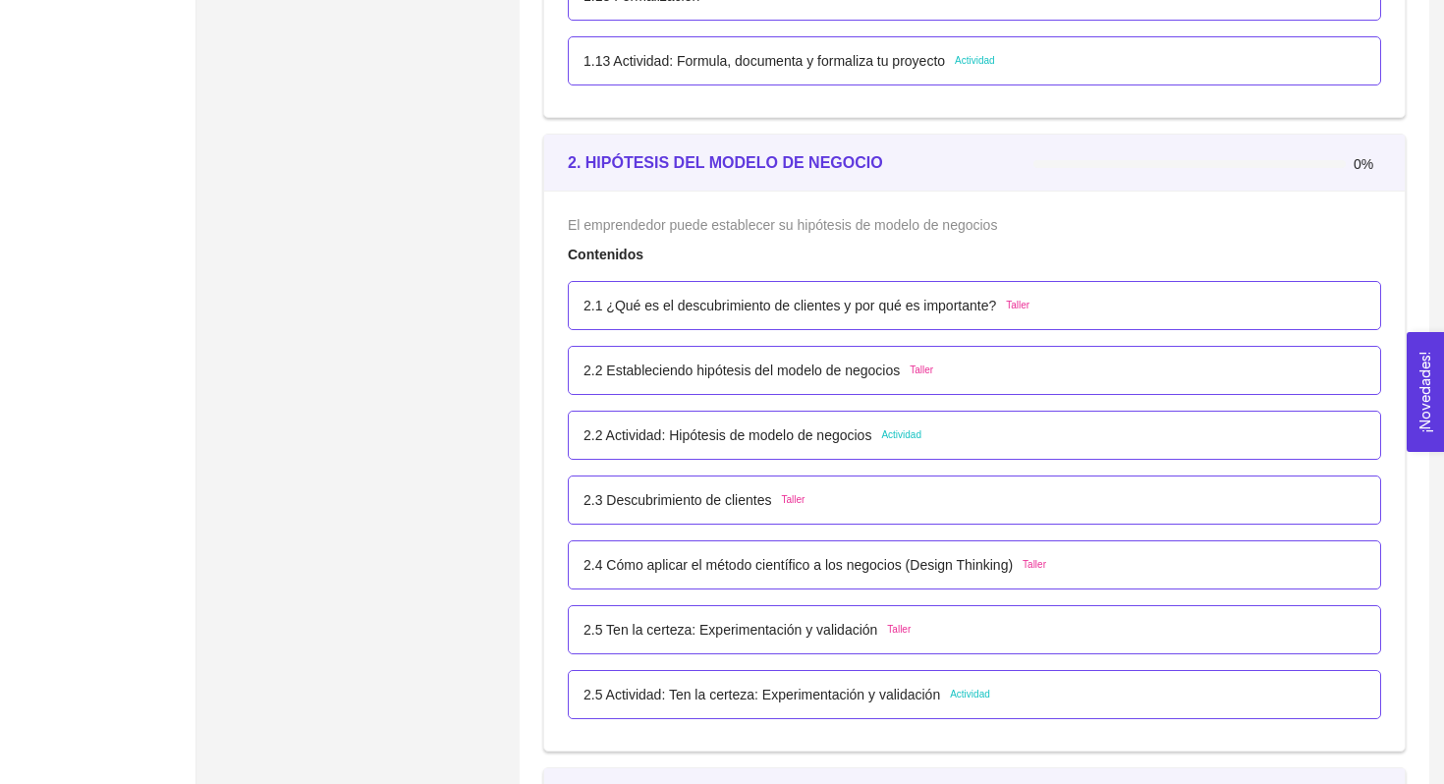
click at [850, 438] on p "2.2 Actividad: Hipótesis de modelo de negocios" at bounding box center [727, 435] width 288 height 22
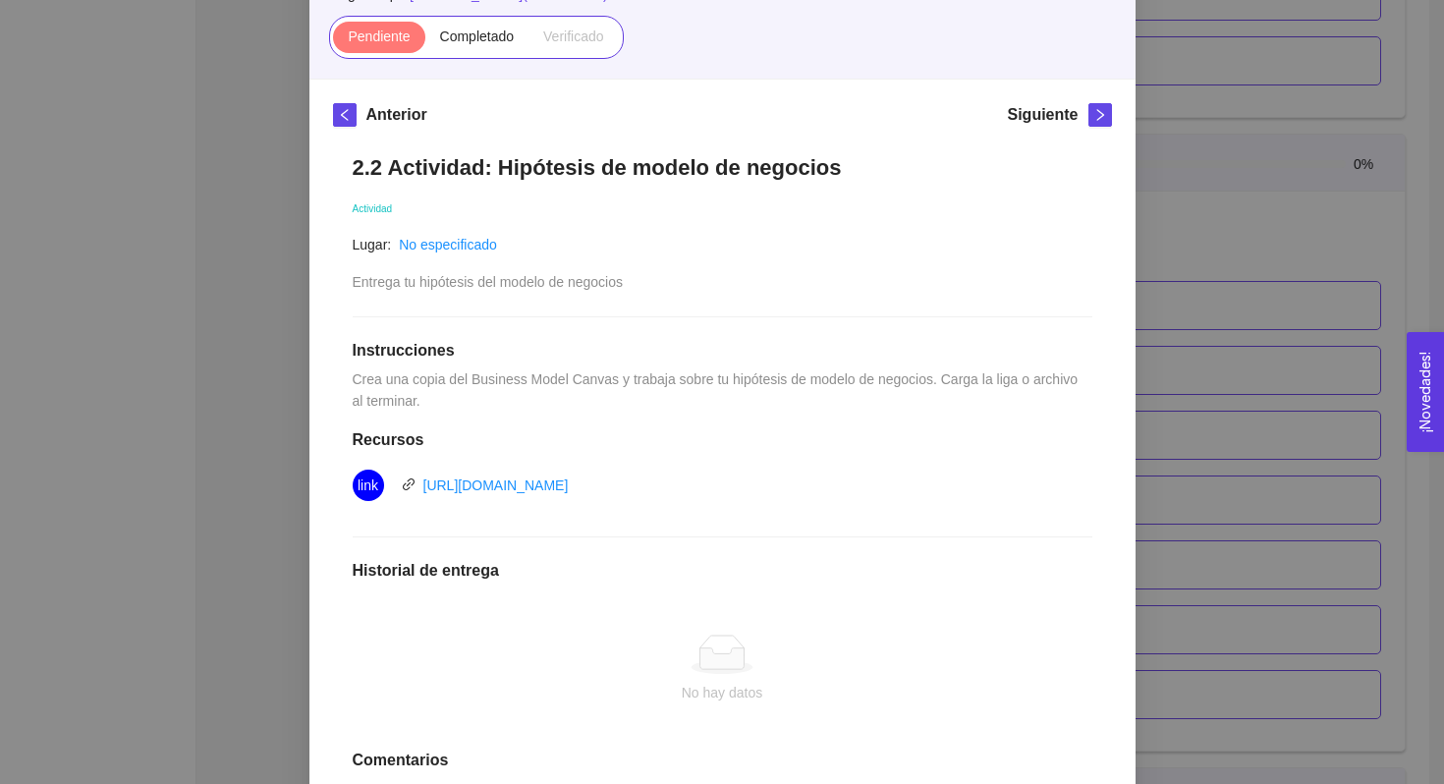
scroll to position [214, 0]
